Goal: Transaction & Acquisition: Purchase product/service

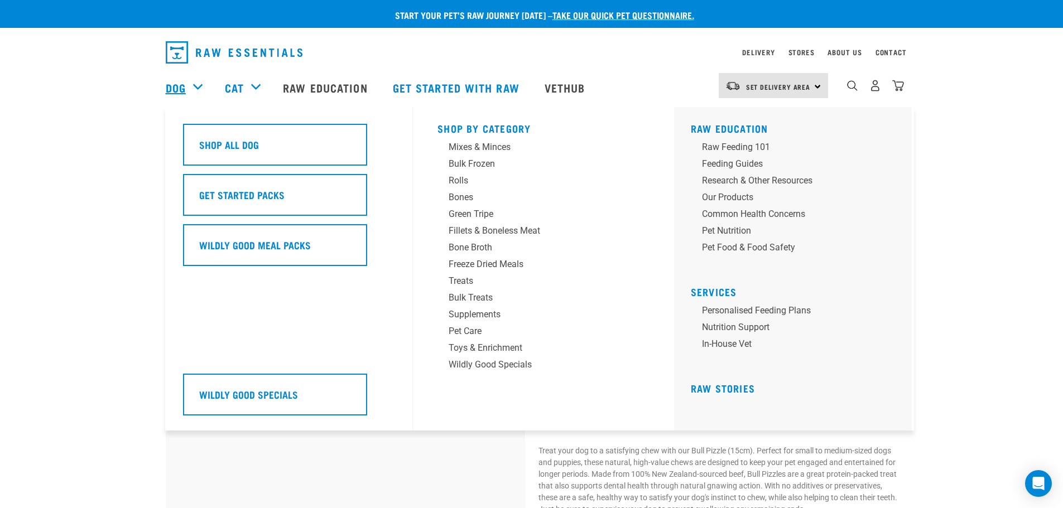
click at [175, 91] on link "Dog" at bounding box center [176, 87] width 20 height 17
click at [198, 88] on div "Dog" at bounding box center [190, 87] width 48 height 45
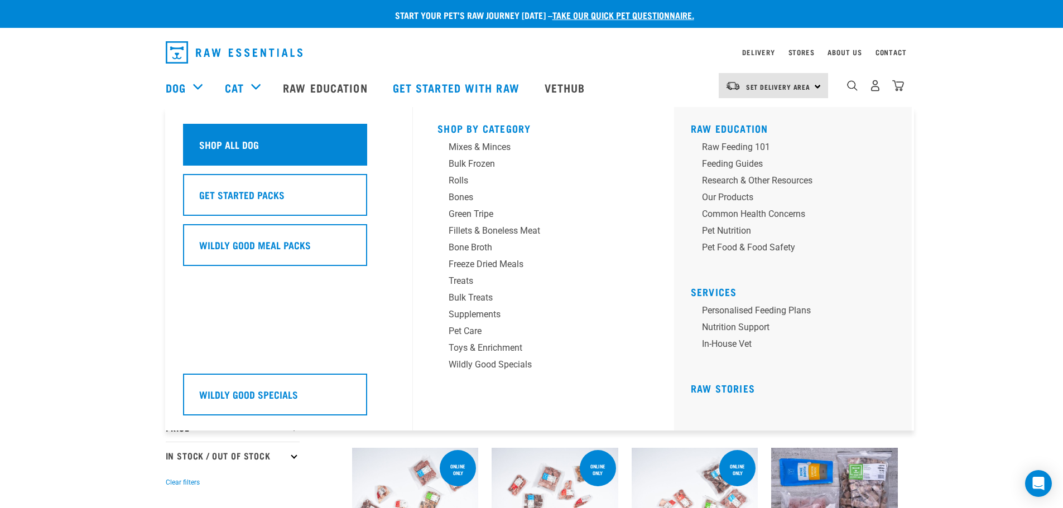
click at [198, 136] on div "Shop All Dog" at bounding box center [275, 145] width 184 height 42
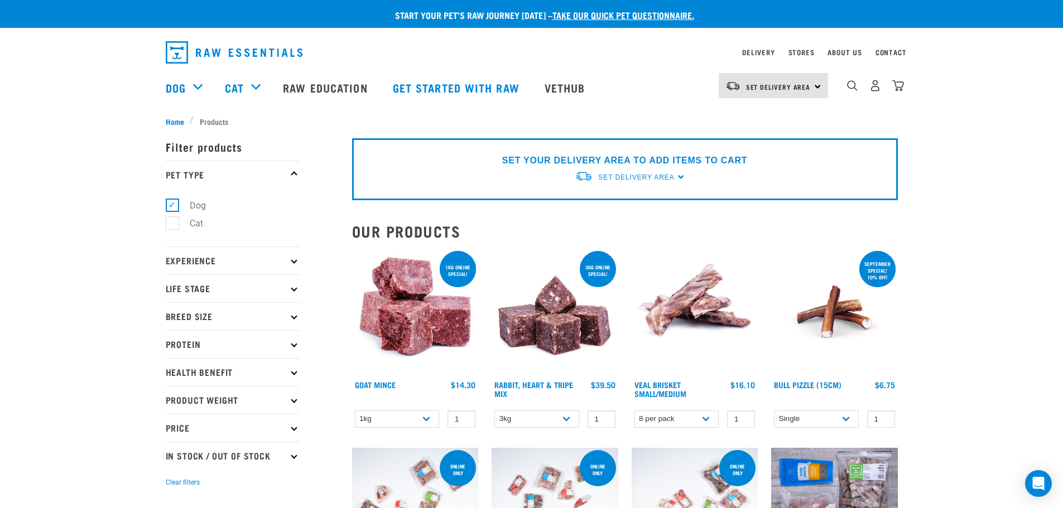
click at [292, 403] on p "Product Weight" at bounding box center [233, 400] width 134 height 28
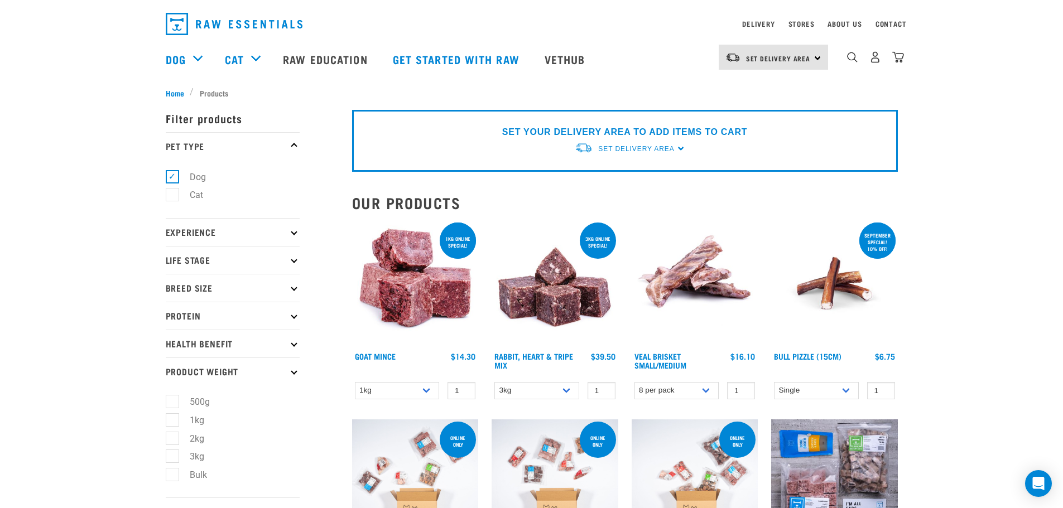
scroll to position [56, 0]
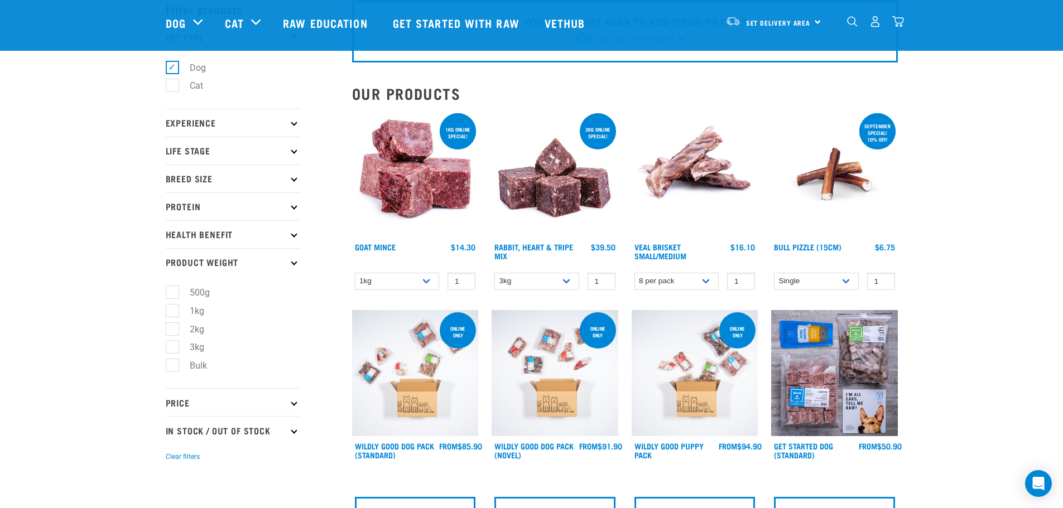
click at [176, 367] on label "Bulk" at bounding box center [192, 366] width 40 height 14
click at [173, 367] on input "Bulk" at bounding box center [169, 364] width 7 height 7
checkbox input "true"
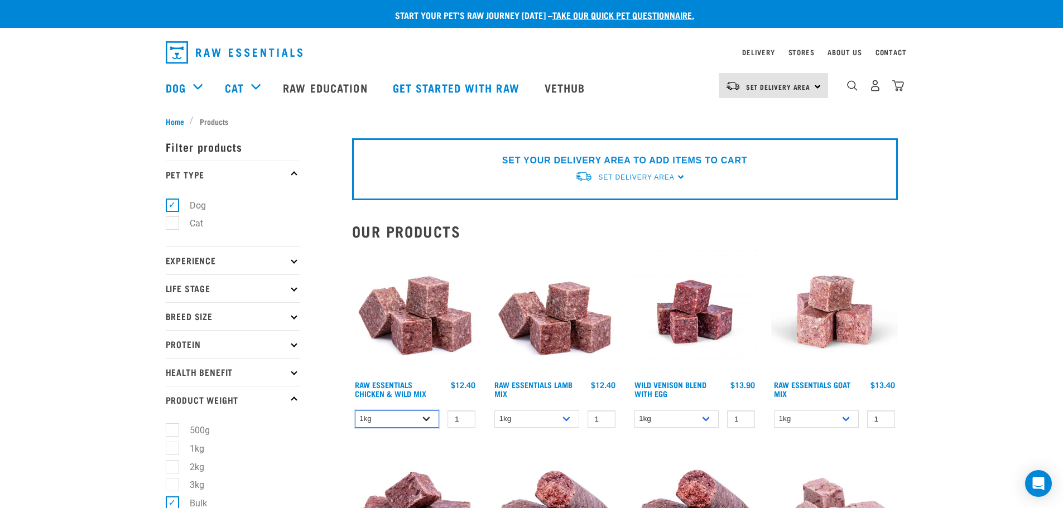
click at [428, 421] on select "1kg 3kg Bulk (10kg)" at bounding box center [397, 419] width 85 height 17
select select "731"
click at [355, 411] on select "1kg 3kg Bulk (10kg)" at bounding box center [397, 419] width 85 height 17
click at [565, 415] on select "1kg 3kg Bulk (10kg)" at bounding box center [536, 419] width 85 height 17
select select "341961"
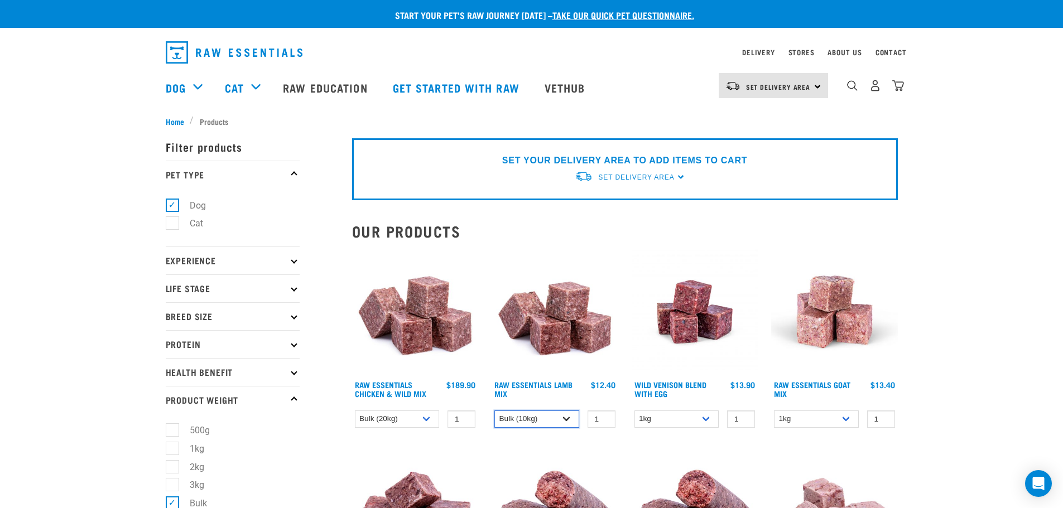
click at [494, 411] on select "1kg 3kg Bulk (10kg)" at bounding box center [536, 419] width 85 height 17
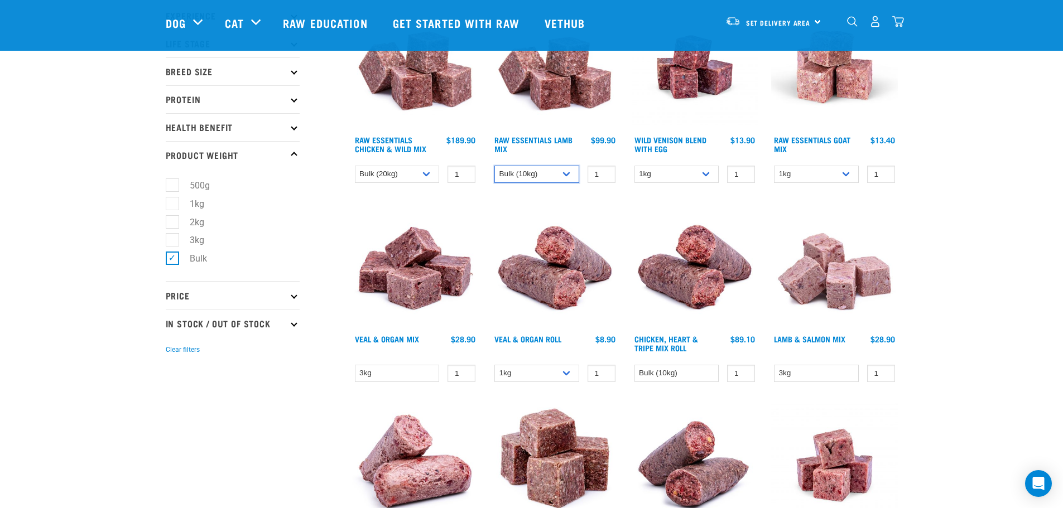
scroll to position [167, 0]
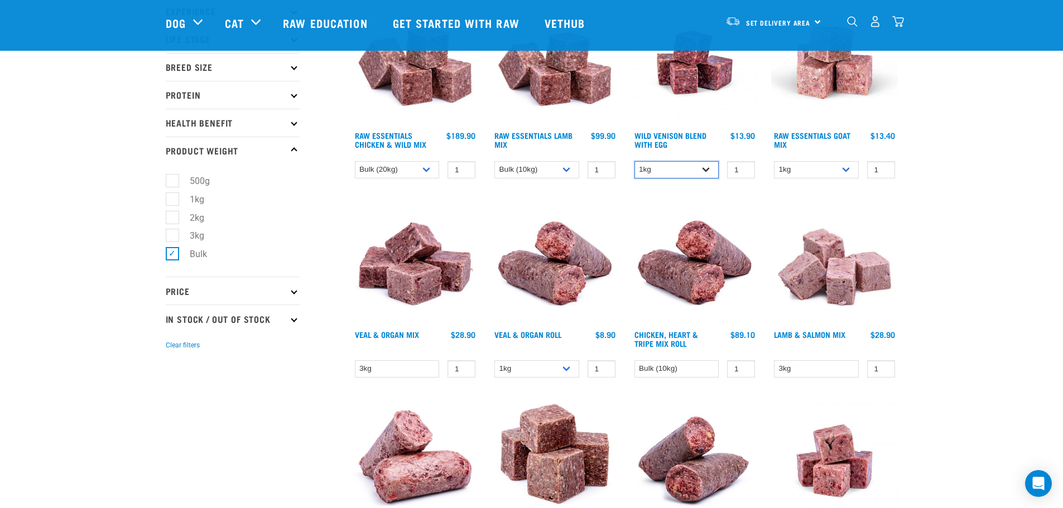
click at [709, 170] on select "1kg 3kg" at bounding box center [677, 169] width 85 height 17
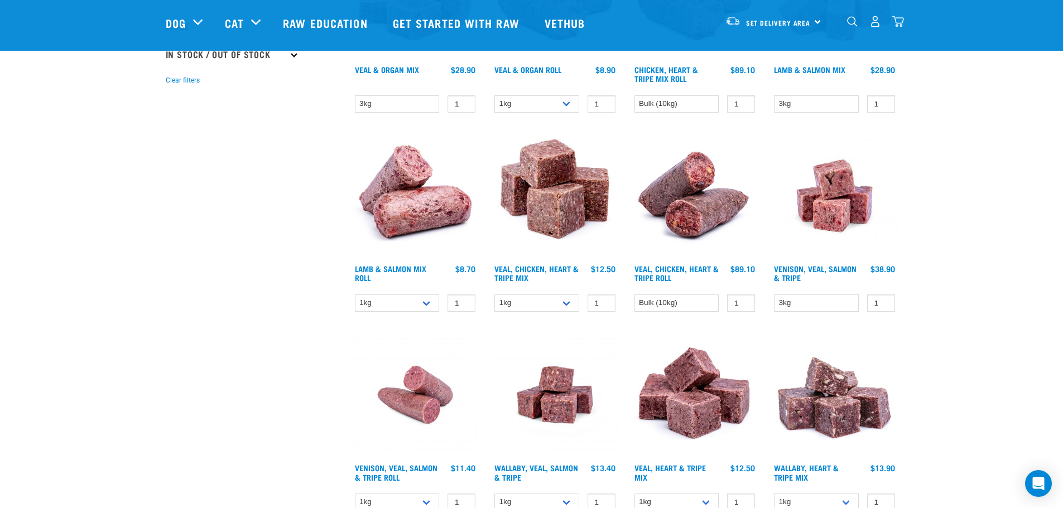
scroll to position [446, 0]
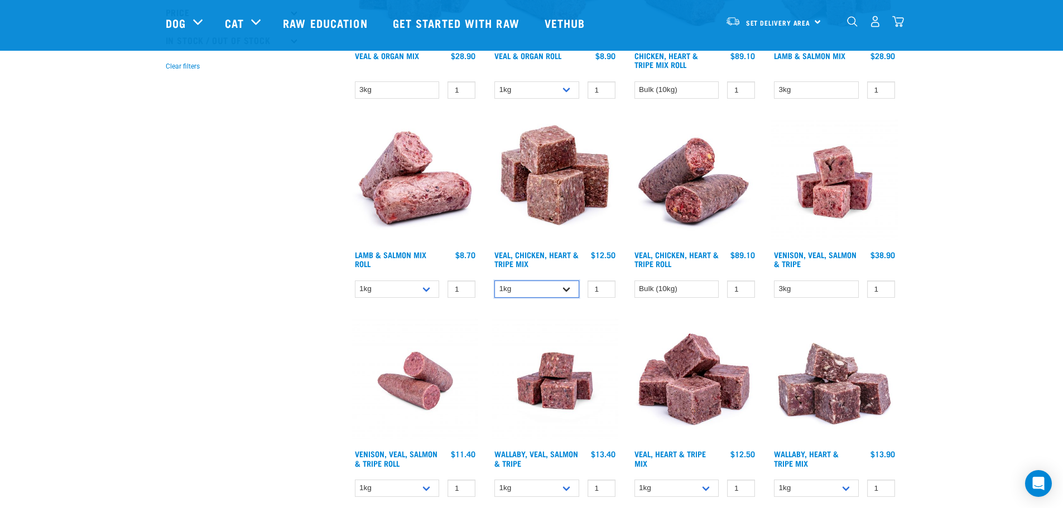
click at [568, 288] on select "1kg 3kg" at bounding box center [536, 289] width 85 height 17
click at [570, 288] on select "1kg 3kg" at bounding box center [536, 289] width 85 height 17
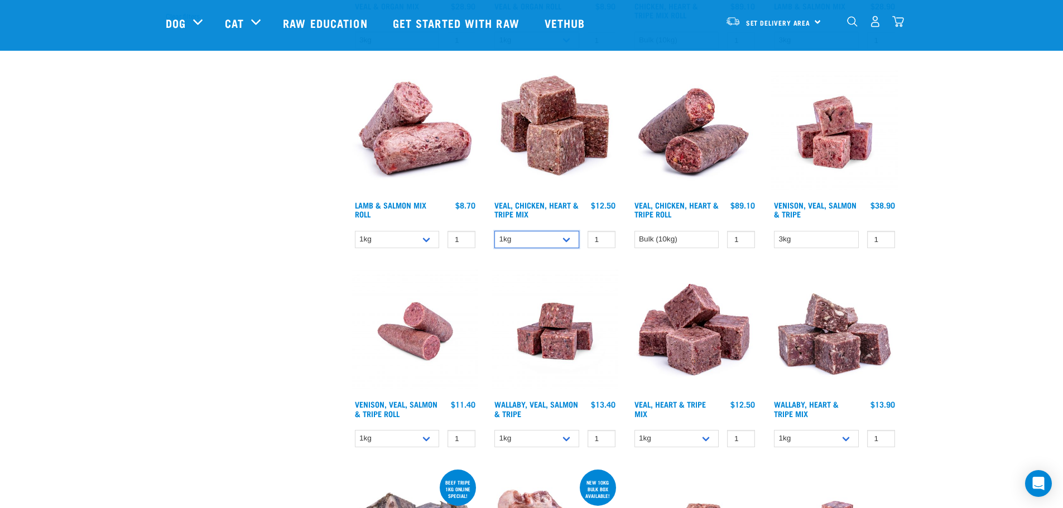
scroll to position [558, 0]
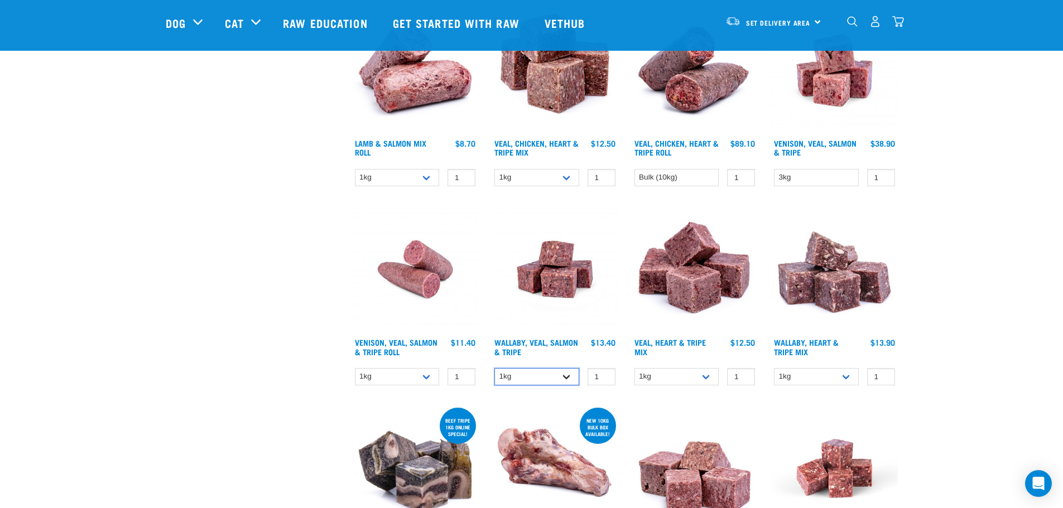
click at [565, 379] on select "1kg 3kg Bulk (18kg)" at bounding box center [536, 376] width 85 height 17
click at [711, 381] on select "1kg 3kg" at bounding box center [677, 376] width 85 height 17
click at [710, 379] on select "1kg 3kg" at bounding box center [677, 376] width 85 height 17
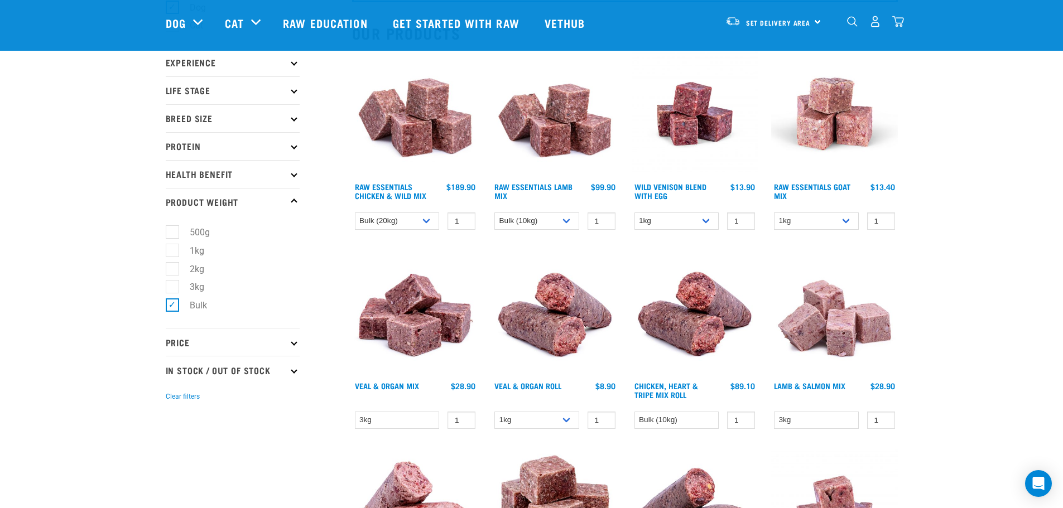
scroll to position [0, 0]
